Goal: Information Seeking & Learning: Find specific fact

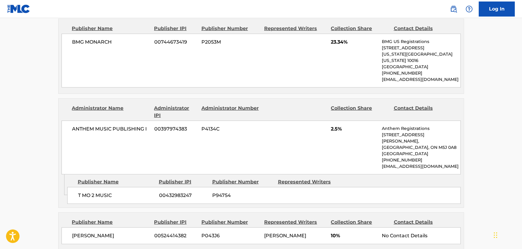
scroll to position [661, 0]
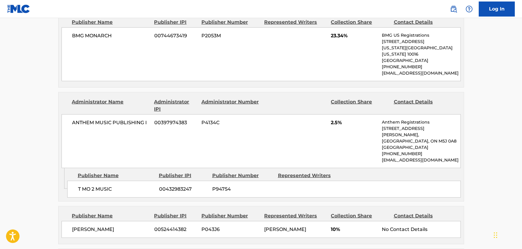
click at [325, 135] on div "ANTHEM MUSIC PUBLISHING I 00397974383 P4134C 2.5% Anthem Registrations [STREET_…" at bounding box center [261, 141] width 399 height 54
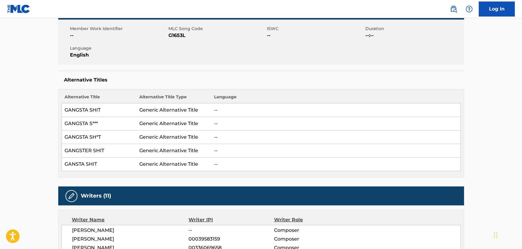
scroll to position [61, 0]
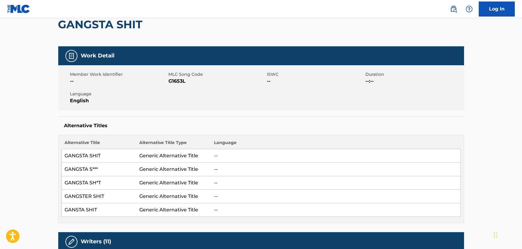
click at [169, 83] on span "G1653L" at bounding box center [217, 80] width 97 height 7
copy span "G1653L"
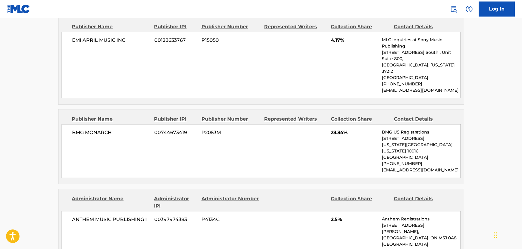
scroll to position [606, 0]
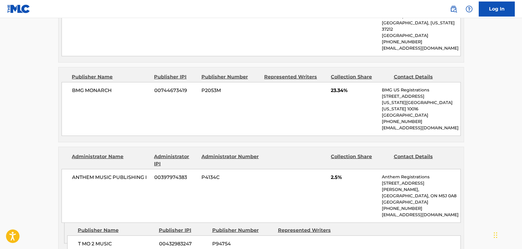
click at [104, 174] on span "ANTHEM MUSIC PUBLISHING I" at bounding box center [111, 177] width 78 height 7
copy div "ANTHEM MUSIC PUBLISHING I"
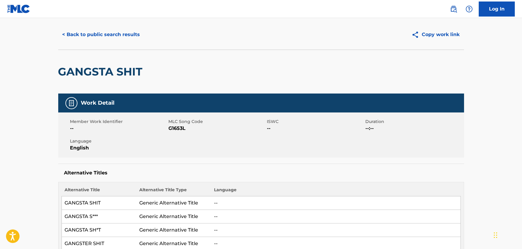
scroll to position [6, 0]
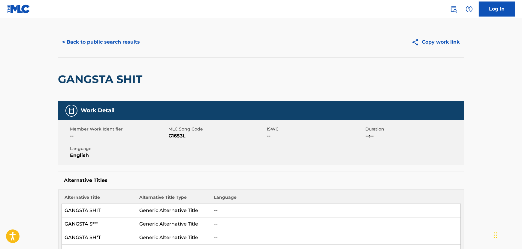
click at [178, 135] on span "G1653L" at bounding box center [217, 135] width 97 height 7
click at [175, 137] on span "G1653L" at bounding box center [217, 135] width 97 height 7
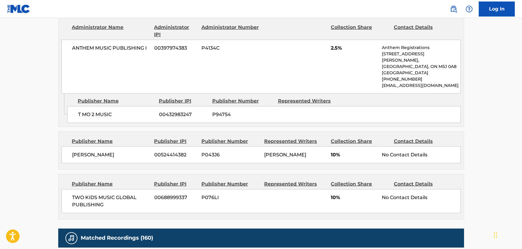
scroll to position [743, 0]
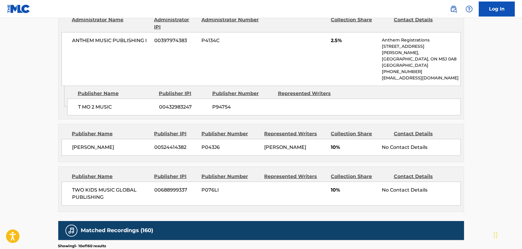
click at [387, 75] on p "[EMAIL_ADDRESS][DOMAIN_NAME]" at bounding box center [421, 78] width 78 height 6
copy div "[EMAIL_ADDRESS][DOMAIN_NAME] Admin Original Publisher Connecting Line"
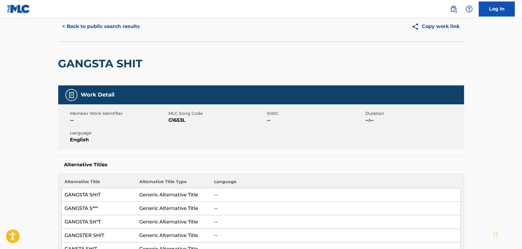
scroll to position [0, 0]
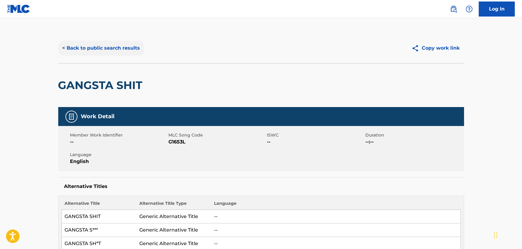
click at [126, 46] on button "< Back to public search results" at bounding box center [101, 48] width 86 height 15
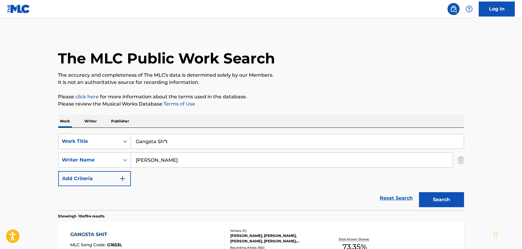
click at [151, 140] on input "Gangsta Sh*t" at bounding box center [297, 141] width 333 height 14
paste input "Toilet [PERSON_NAME]"
type input "Toilet [PERSON_NAME]"
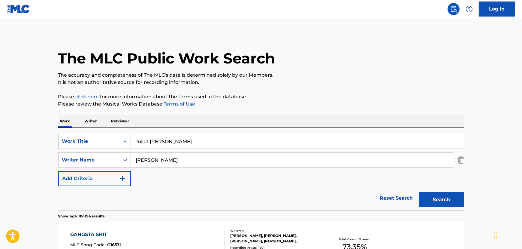
click at [144, 162] on input "[PERSON_NAME]" at bounding box center [292, 160] width 322 height 14
type input "[PERSON_NAME]"
click at [419, 192] on button "Search" at bounding box center [441, 199] width 45 height 15
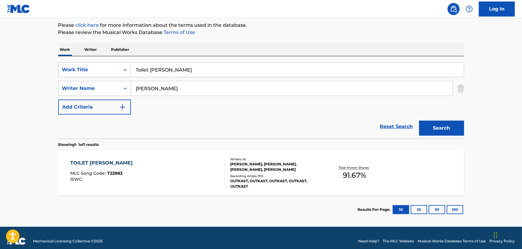
scroll to position [78, 0]
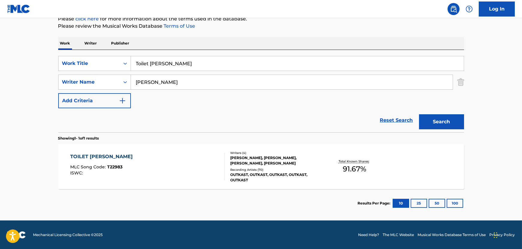
click at [147, 150] on div "TOILET [PERSON_NAME] MLC Song Code : T22983 ISWC : Writers ( 4 ) [PERSON_NAME],…" at bounding box center [261, 166] width 406 height 45
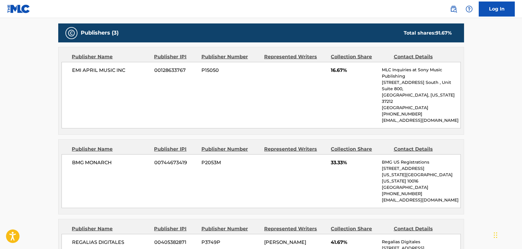
scroll to position [327, 0]
